Goal: Task Accomplishment & Management: Use online tool/utility

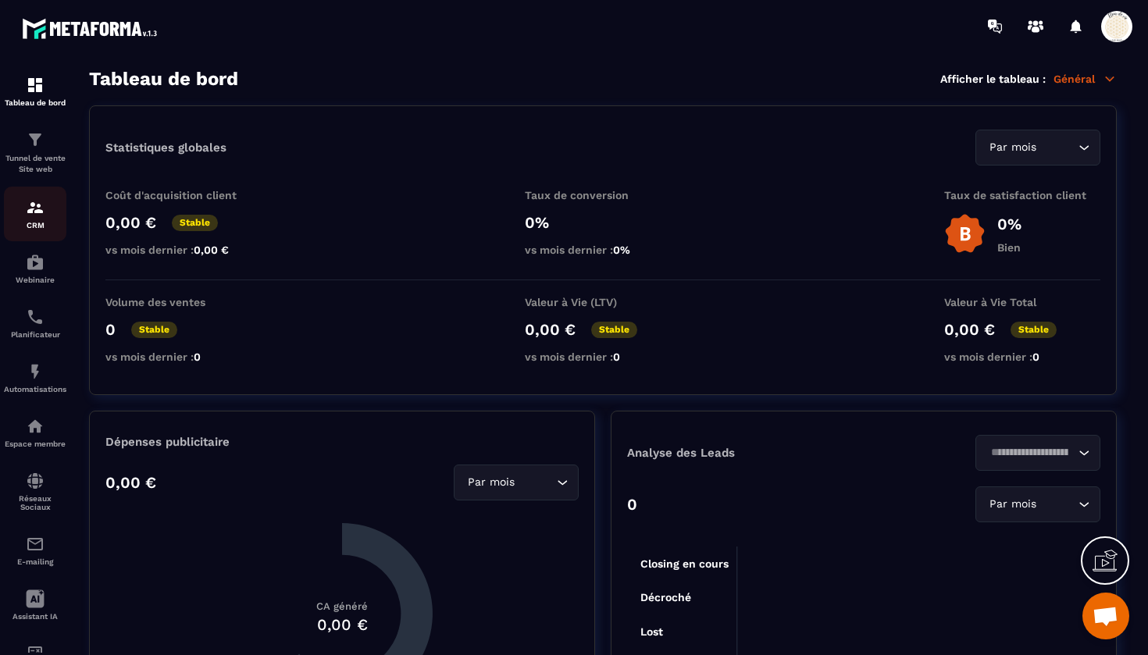
scroll to position [17241, 0]
click at [36, 208] on img at bounding box center [35, 207] width 19 height 19
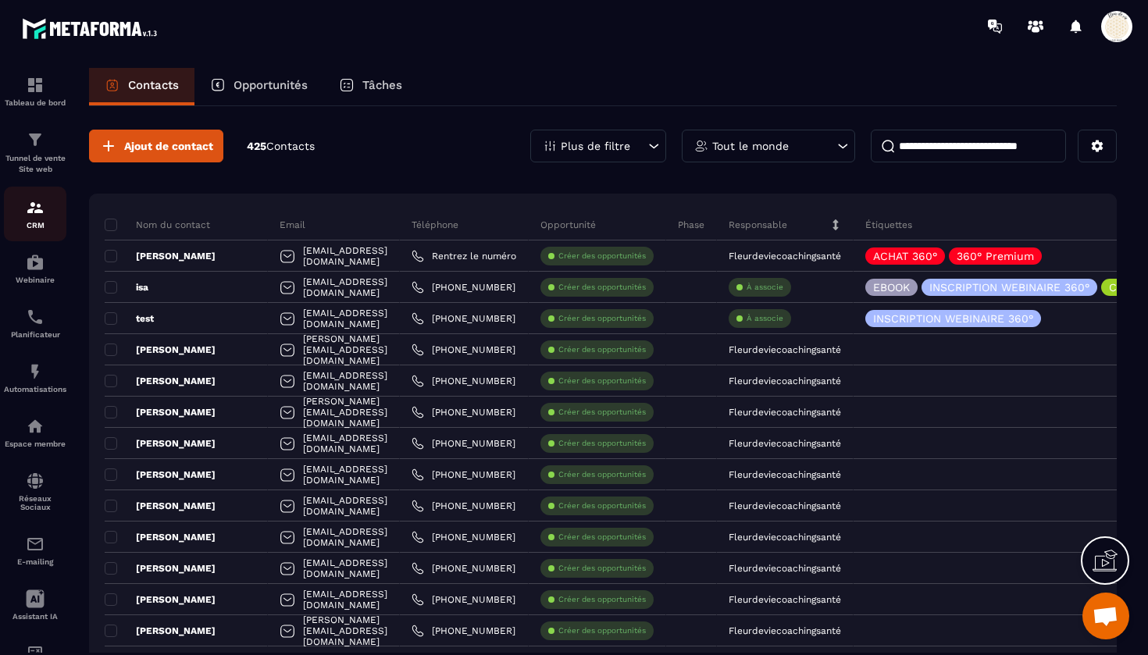
click at [36, 215] on img at bounding box center [35, 207] width 19 height 19
click at [42, 137] on img at bounding box center [35, 139] width 19 height 19
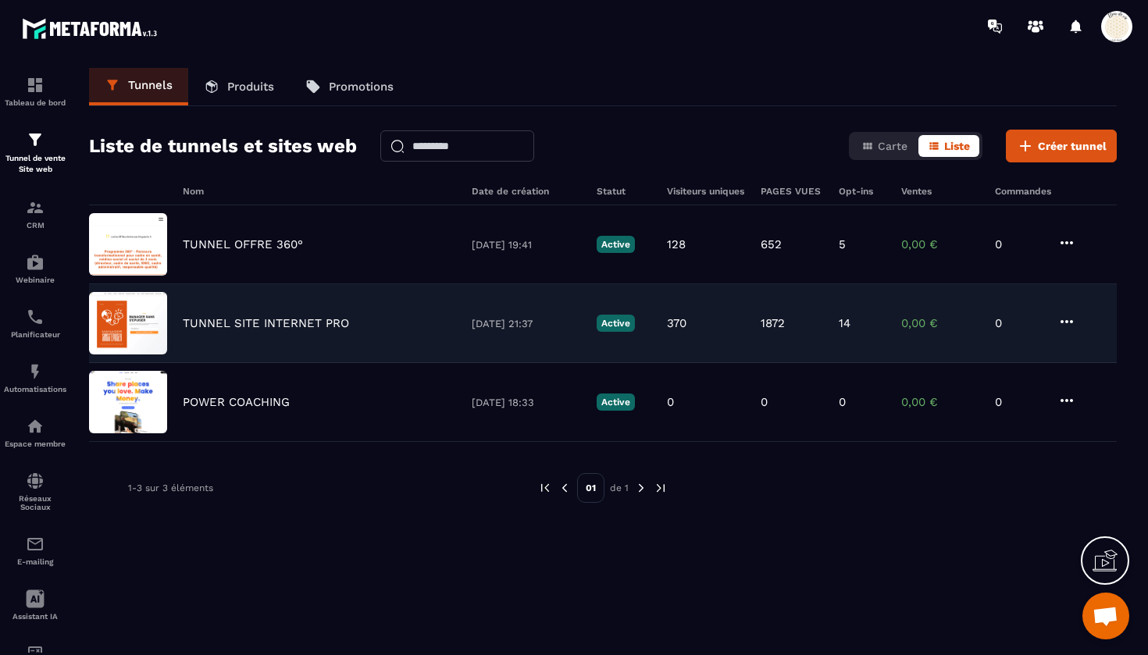
click at [263, 322] on p "TUNNEL SITE INTERNET PRO" at bounding box center [266, 323] width 166 height 14
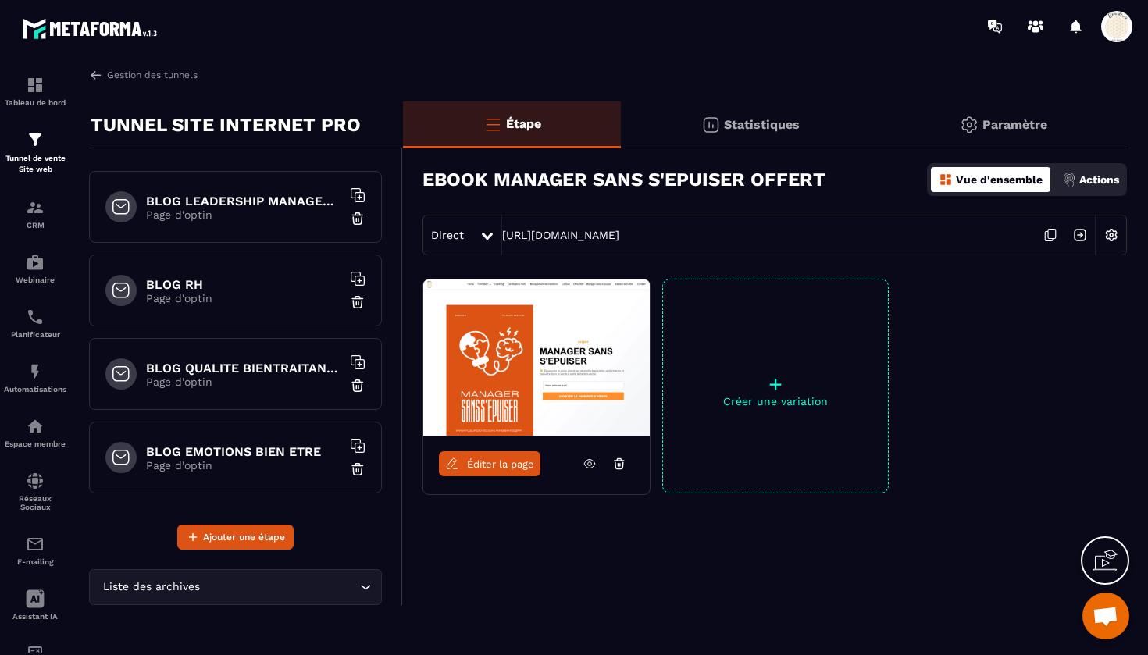
click at [219, 465] on p "Page d'optin" at bounding box center [243, 465] width 195 height 12
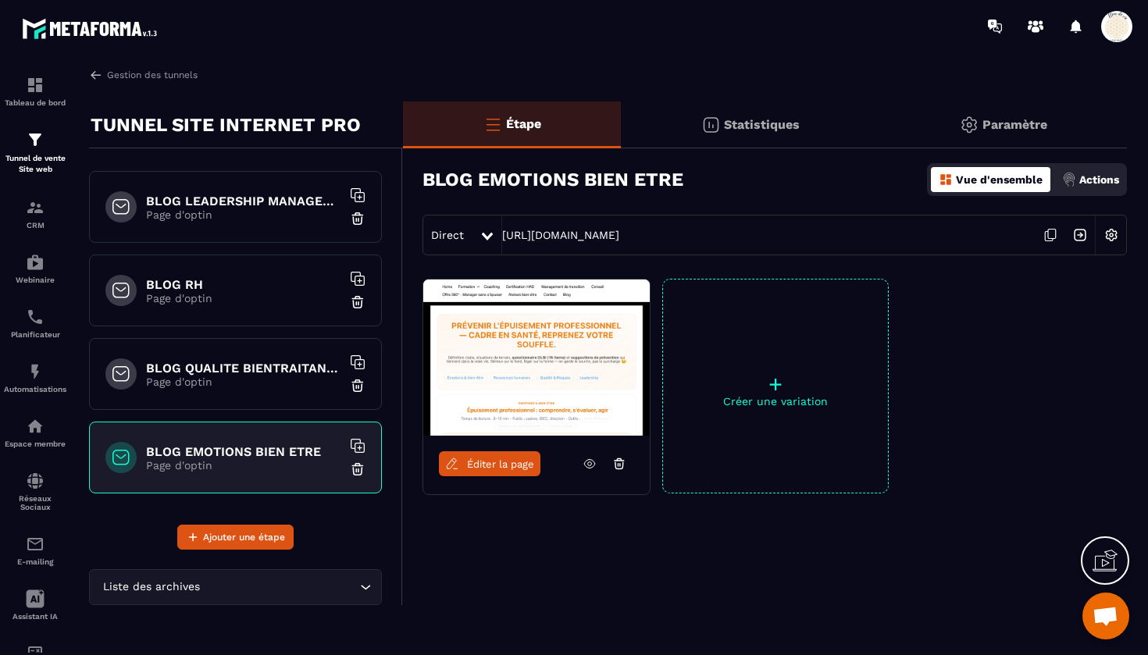
click at [488, 462] on span "Éditer la page" at bounding box center [500, 464] width 67 height 12
